Goal: Find contact information: Find contact information

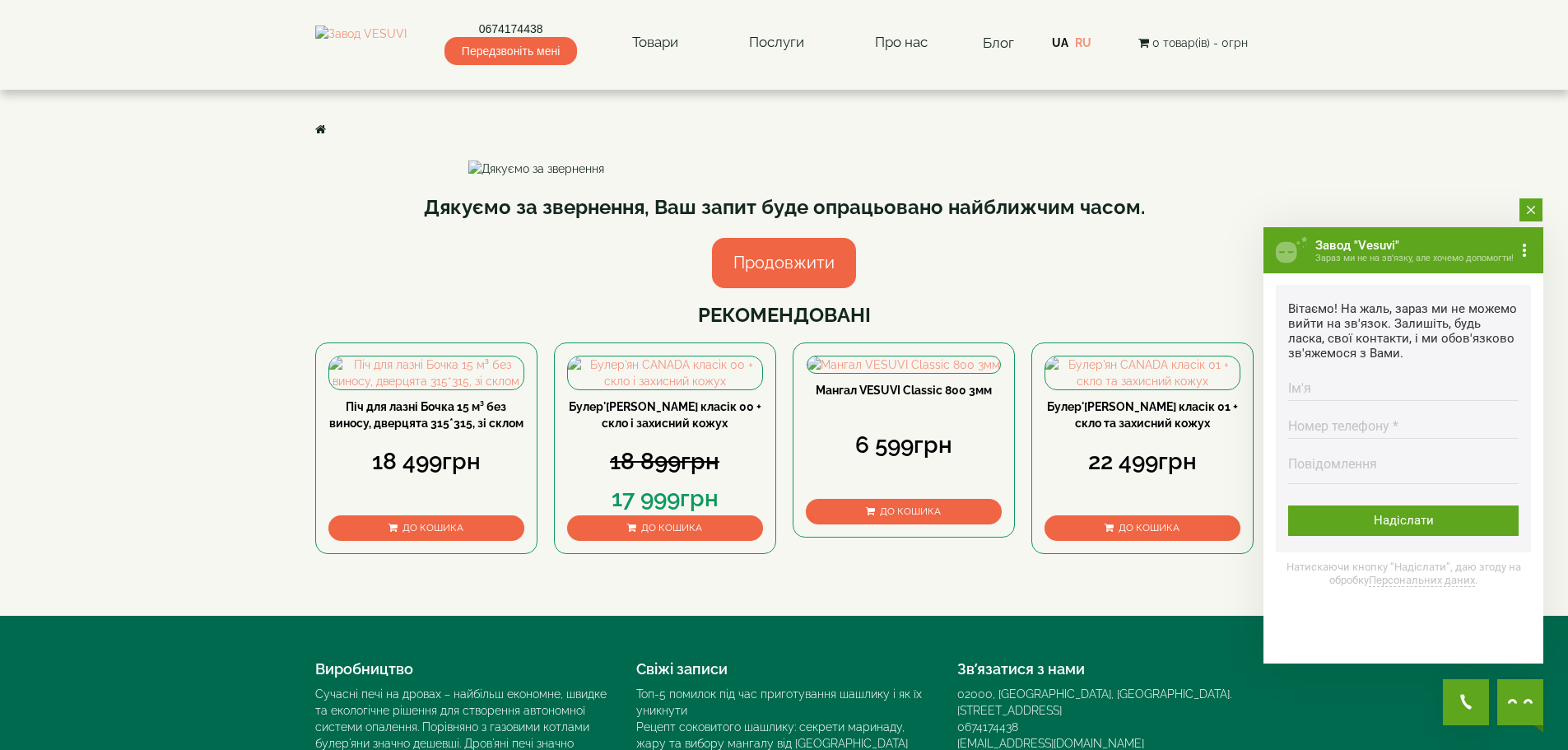
click at [1525, 202] on button "close button" at bounding box center [1531, 209] width 23 height 23
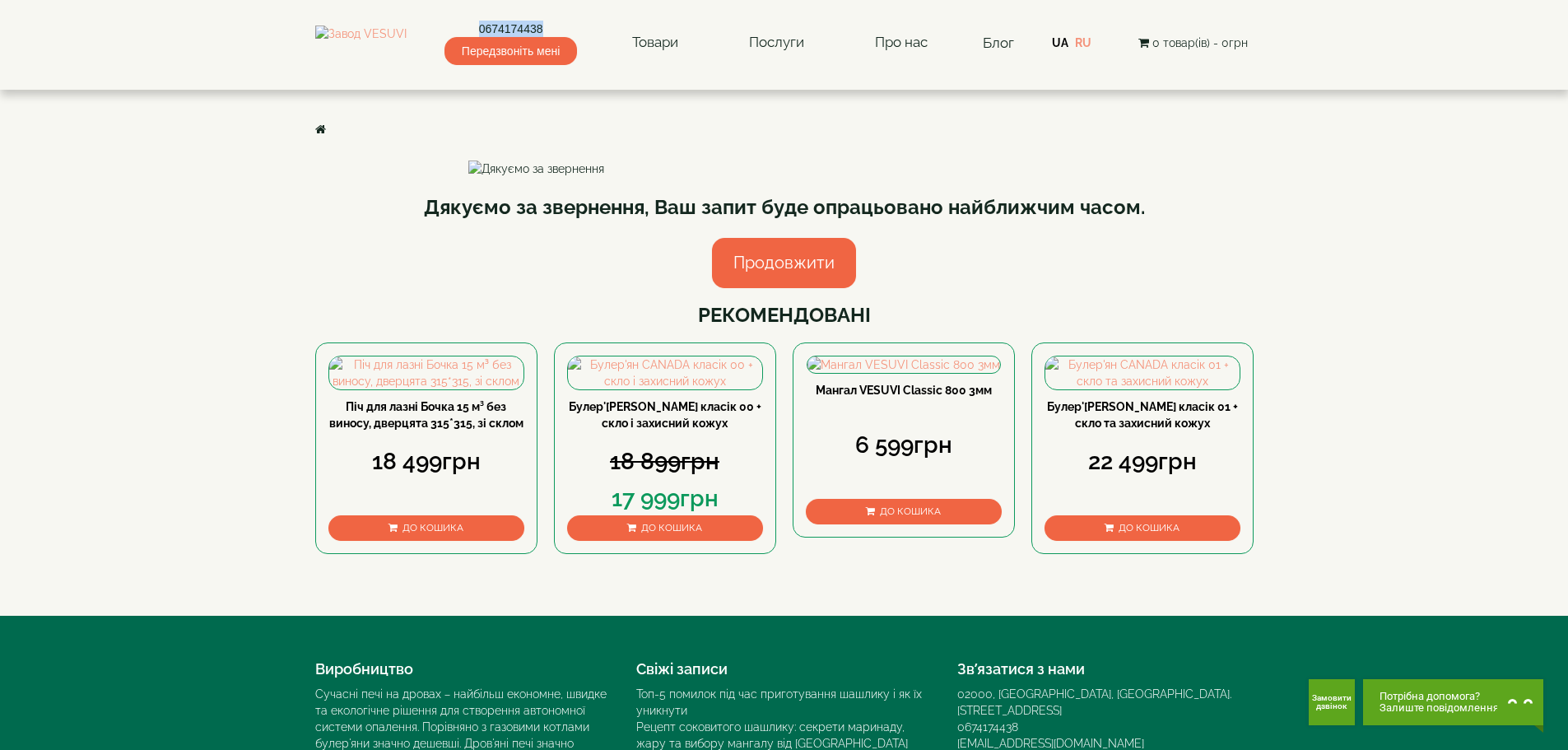
drag, startPoint x: 572, startPoint y: 16, endPoint x: 501, endPoint y: 36, distance: 73.8
click at [501, 36] on div "0674174438 Передзвоніть мені Товари Булер'яни VESUVI Мангали від заводу VESUVI …" at bounding box center [785, 39] width 939 height 53
copy link "0674174438"
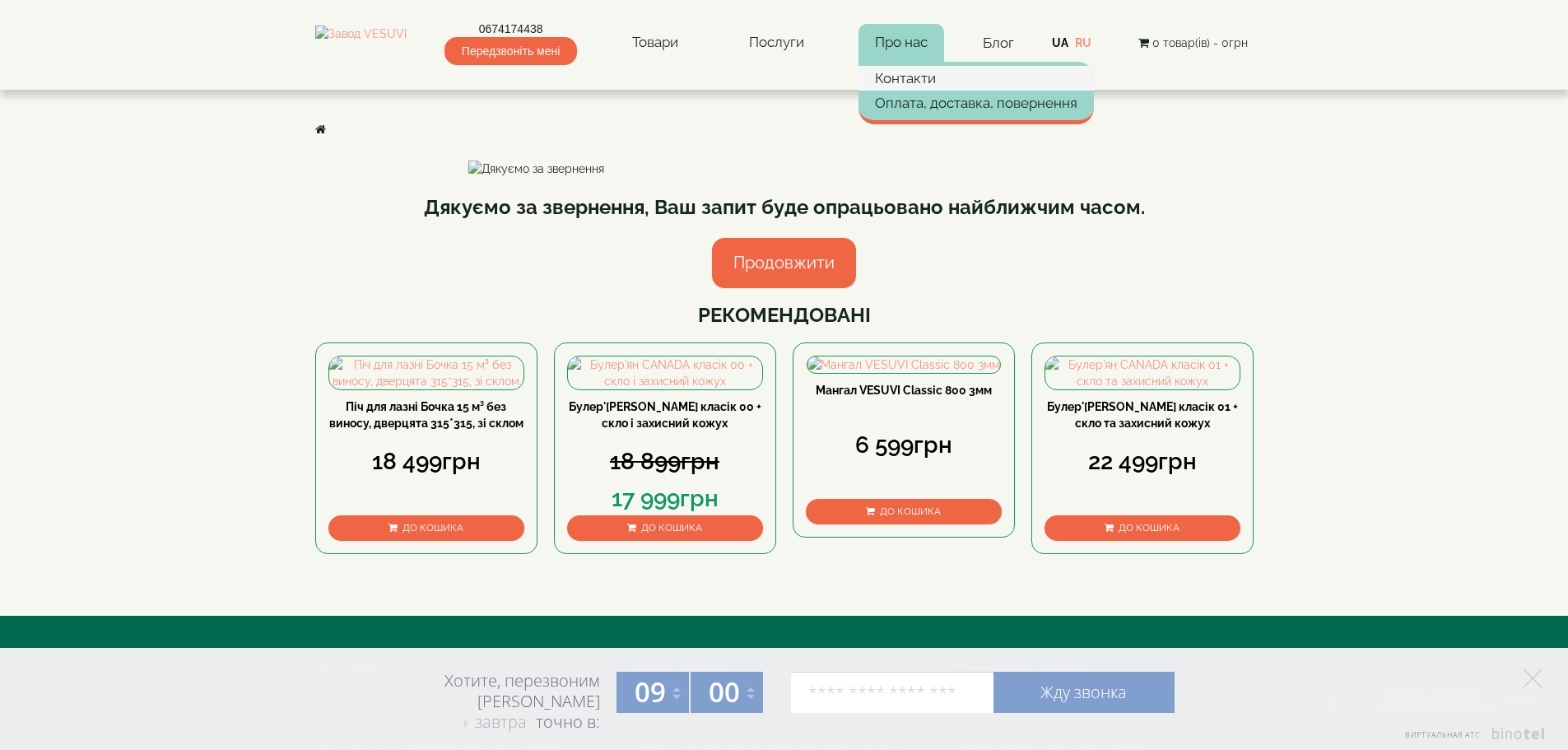
click at [919, 82] on link "Контакти" at bounding box center [977, 77] width 236 height 24
